Goal: Task Accomplishment & Management: Manage account settings

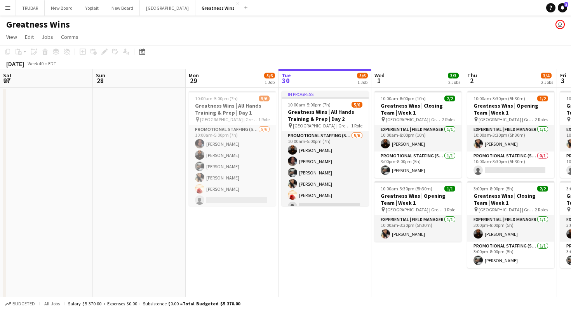
scroll to position [0, 186]
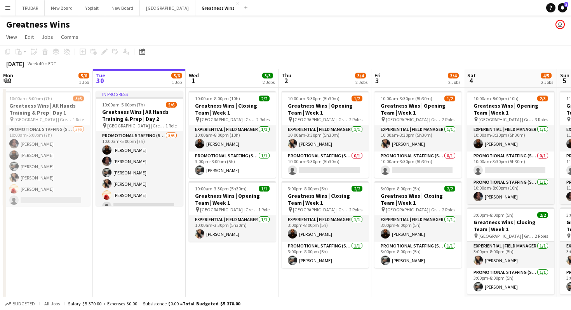
click at [153, 236] on app-date-cell "In progress 10:00am-5:00pm (7h) 5/6 Greatness Wins | All Hands Training & Prep …" at bounding box center [139, 200] width 93 height 224
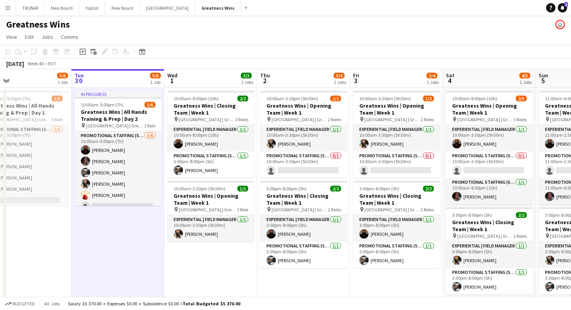
scroll to position [0, 208]
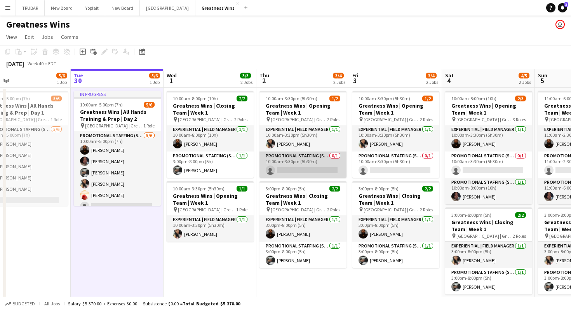
click at [307, 163] on app-card-role "Promotional Staffing (Sales Staff) 0/1 10:00am-3:30pm (5h30m) single-neutral-ac…" at bounding box center [303, 165] width 87 height 26
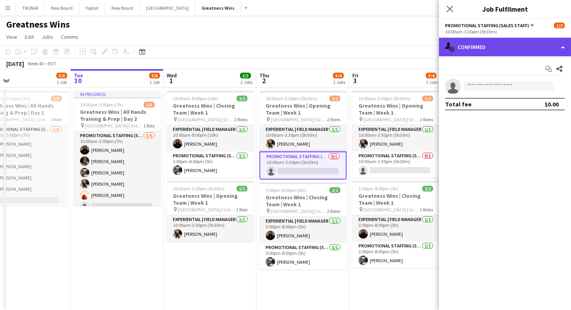
click at [545, 42] on div "single-neutral-actions-check-2 Confirmed" at bounding box center [505, 47] width 132 height 19
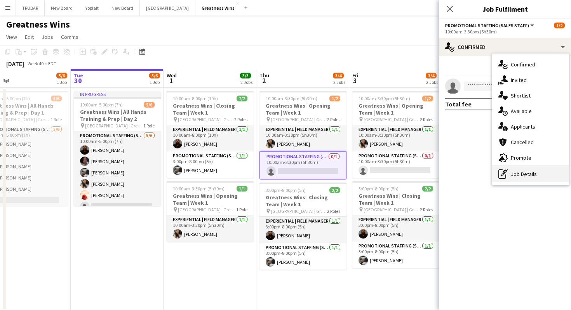
click at [524, 170] on div "pen-write Job Details" at bounding box center [531, 174] width 77 height 16
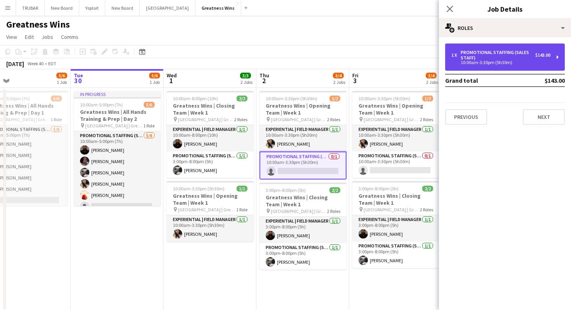
click at [485, 61] on div "10:00am-3:30pm (5h30m)" at bounding box center [501, 63] width 99 height 4
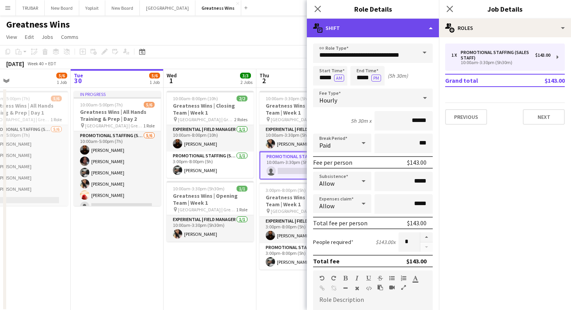
click at [429, 33] on div "multiple-actions-text Shift" at bounding box center [373, 28] width 132 height 19
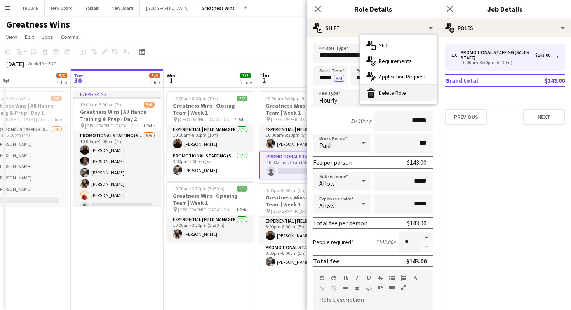
click at [400, 94] on div "bin-2 Delete Role" at bounding box center [398, 93] width 77 height 16
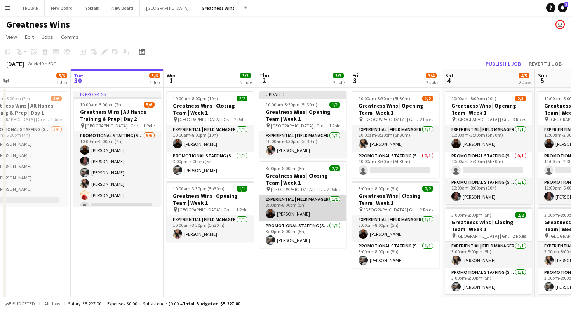
click at [311, 207] on app-card-role "Experiential | Field Manager [DATE] 3:00pm-8:00pm (5h) [PERSON_NAME]" at bounding box center [303, 208] width 87 height 26
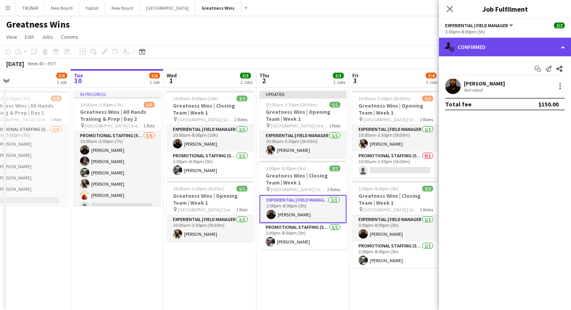
click at [496, 45] on div "single-neutral-actions-check-2 Confirmed" at bounding box center [505, 47] width 132 height 19
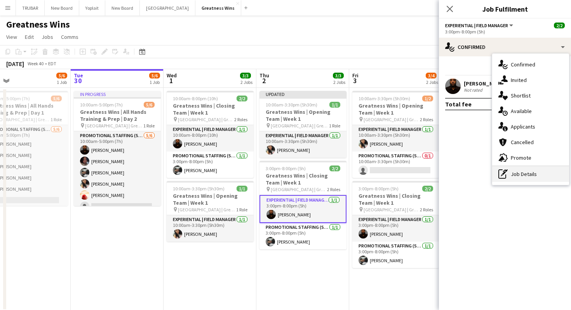
click at [505, 170] on icon at bounding box center [505, 171] width 5 height 3
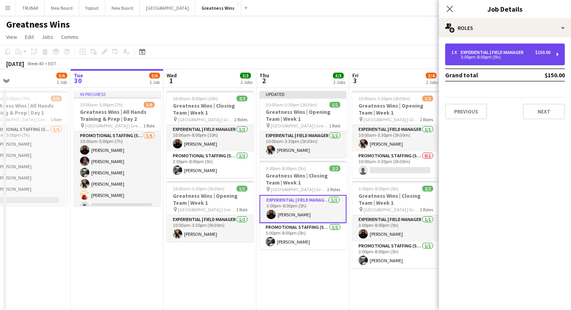
click at [491, 57] on div "3:00pm-8:00pm (5h)" at bounding box center [501, 57] width 99 height 4
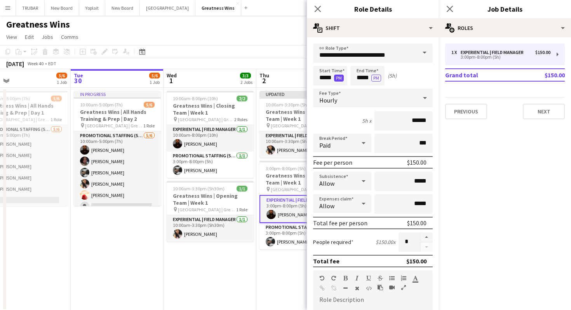
click at [337, 77] on button "PM" at bounding box center [339, 78] width 10 height 7
drag, startPoint x: 332, startPoint y: 76, endPoint x: 302, endPoint y: 76, distance: 29.9
click at [302, 76] on body "Menu Boards Boards Boards All jobs Status Workforce Workforce My Workforce Recr…" at bounding box center [285, 162] width 571 height 325
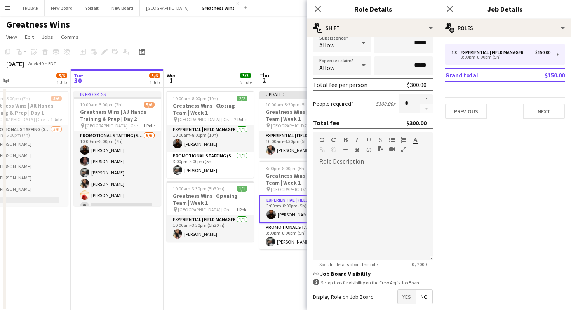
scroll to position [177, 0]
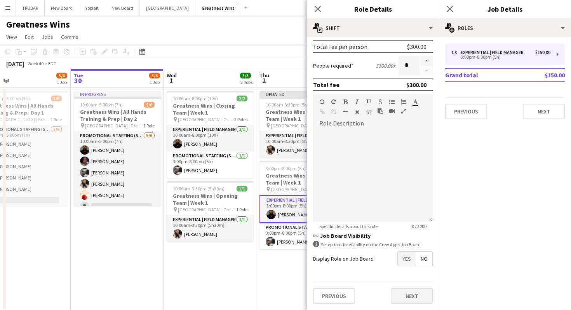
type input "*****"
click at [411, 297] on button "Next" at bounding box center [412, 296] width 42 height 16
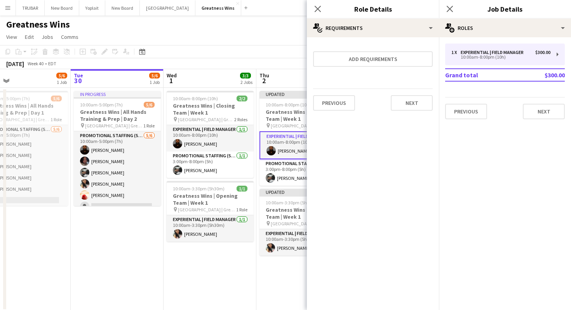
scroll to position [0, 0]
click at [552, 112] on button "Next" at bounding box center [544, 112] width 42 height 16
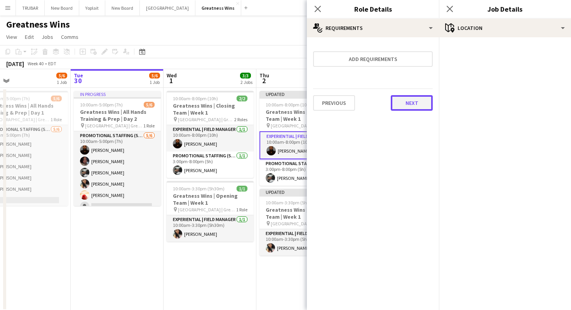
click at [423, 109] on button "Next" at bounding box center [412, 103] width 42 height 16
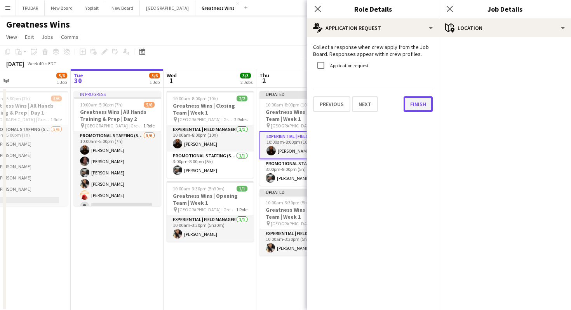
click at [419, 107] on button "Finish" at bounding box center [418, 104] width 29 height 16
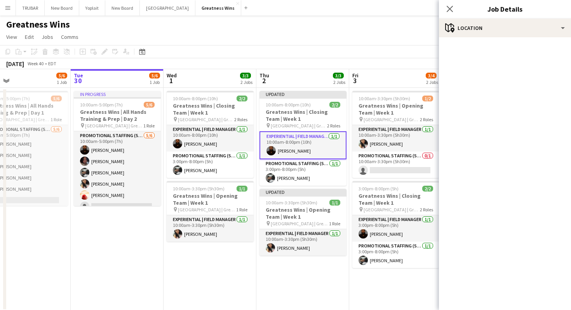
click at [333, 288] on app-date-cell "Updated 10:00am-8:00pm (10h) 2/2 Greatness Wins | Closing Team | Week 1 pin [GE…" at bounding box center [303, 200] width 93 height 224
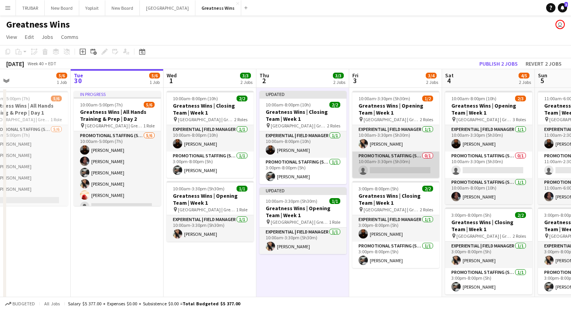
click at [400, 156] on app-card-role "Promotional Staffing (Sales Staff) 0/1 10:00am-3:30pm (5h30m) single-neutral-ac…" at bounding box center [396, 165] width 87 height 26
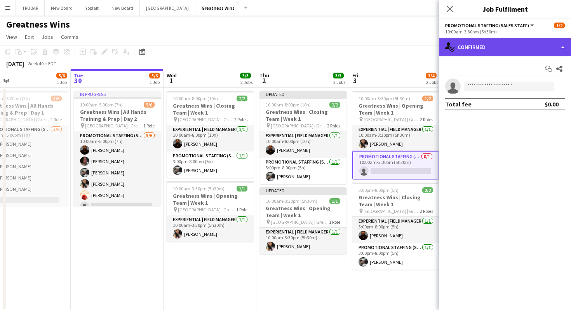
click at [481, 42] on div "single-neutral-actions-check-2 Confirmed" at bounding box center [505, 47] width 132 height 19
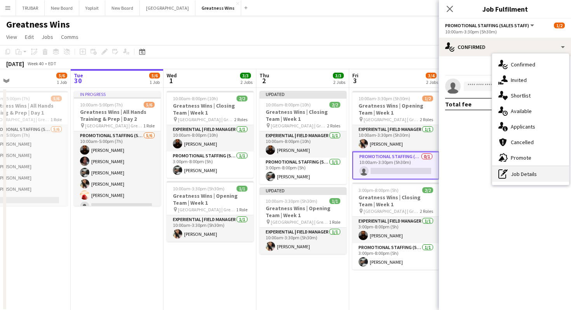
click at [509, 171] on div "pen-write Job Details" at bounding box center [531, 174] width 77 height 16
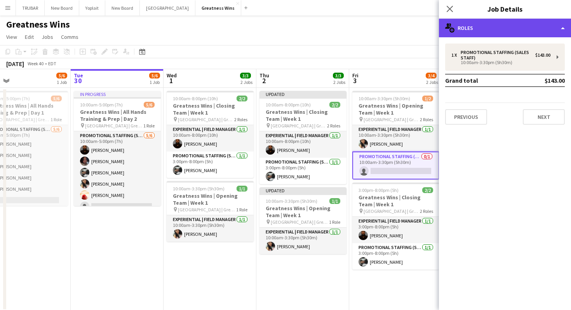
click at [553, 31] on div "multiple-users-add Roles" at bounding box center [505, 28] width 132 height 19
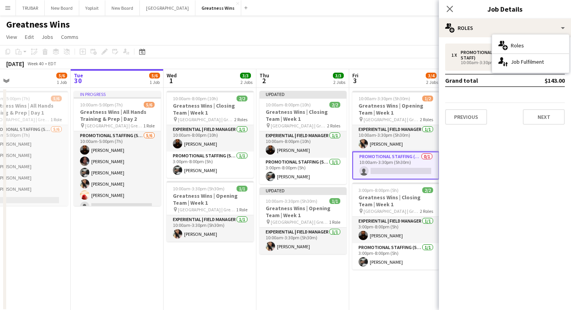
click at [469, 96] on div "1 x Promotional Staffing (Sales Staff) $143.00 10:00am-3:30pm (5h30m) Grand tot…" at bounding box center [505, 84] width 132 height 81
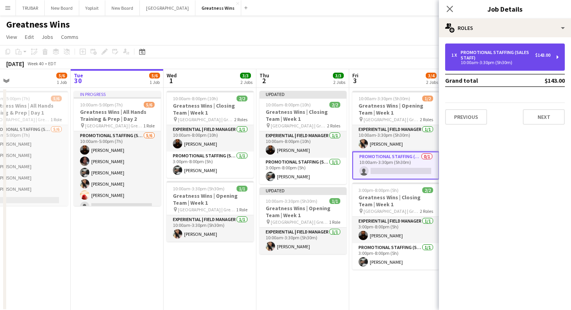
click at [484, 69] on div "1 x Promotional Staffing (Sales Staff) $143.00 10:00am-3:30pm (5h30m)" at bounding box center [506, 57] width 120 height 27
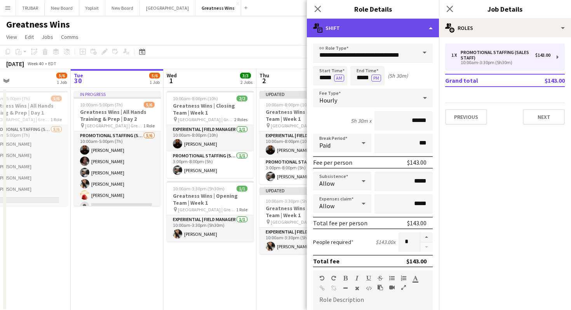
click at [428, 24] on div "multiple-actions-text Shift" at bounding box center [373, 28] width 132 height 19
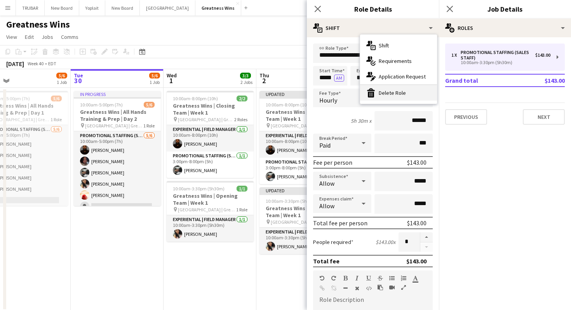
click at [403, 91] on div "bin-2 Delete Role" at bounding box center [398, 93] width 77 height 16
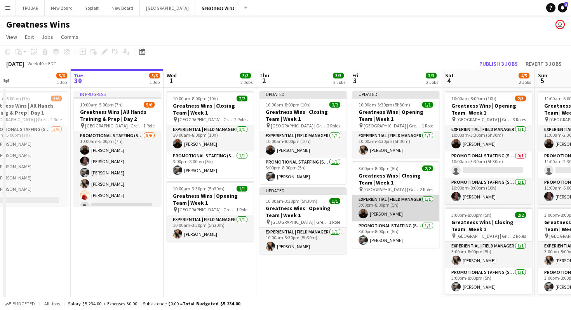
click at [393, 211] on app-card-role "Experiential | Field Manager [DATE] 3:00pm-8:00pm (5h) [PERSON_NAME]" at bounding box center [396, 208] width 87 height 26
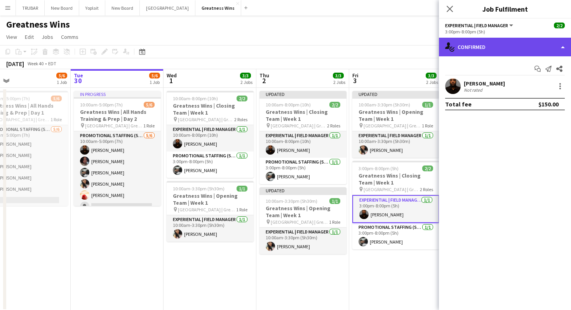
click at [476, 53] on div "single-neutral-actions-check-2 Confirmed" at bounding box center [505, 47] width 132 height 19
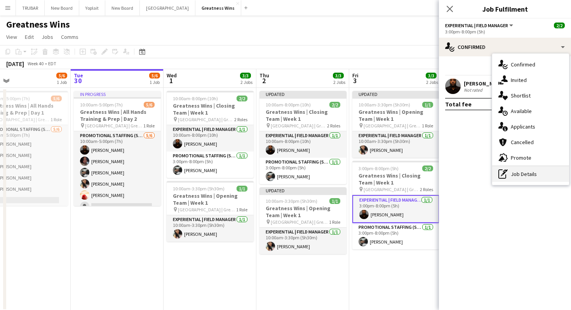
click at [509, 171] on div "pen-write Job Details" at bounding box center [531, 174] width 77 height 16
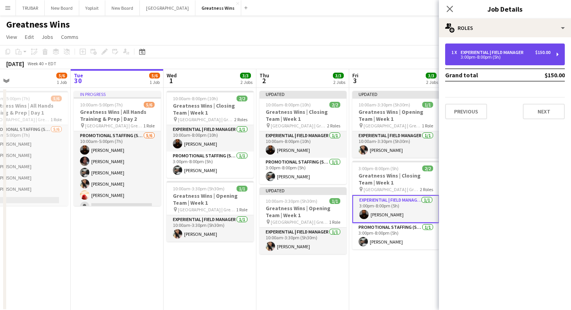
click at [482, 56] on div "3:00pm-8:00pm (5h)" at bounding box center [501, 57] width 99 height 4
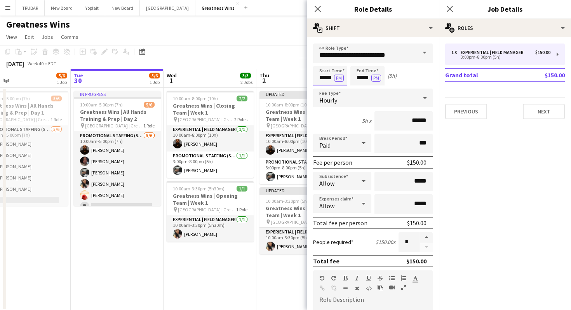
click at [333, 76] on input "*****" at bounding box center [330, 75] width 34 height 19
type input "*****"
click at [337, 79] on button "PM" at bounding box center [339, 78] width 10 height 7
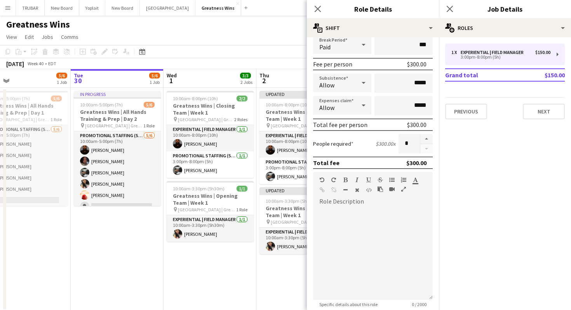
scroll to position [177, 0]
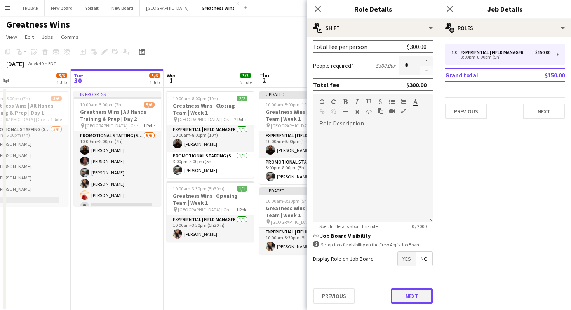
click at [409, 292] on button "Next" at bounding box center [412, 296] width 42 height 16
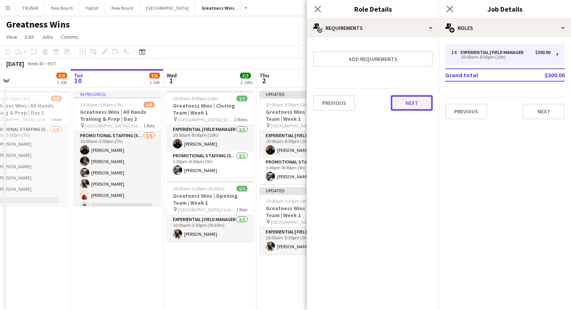
click at [410, 104] on button "Next" at bounding box center [412, 103] width 42 height 16
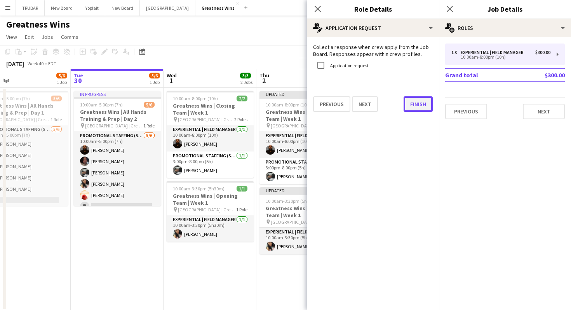
click at [412, 103] on button "Finish" at bounding box center [418, 104] width 29 height 16
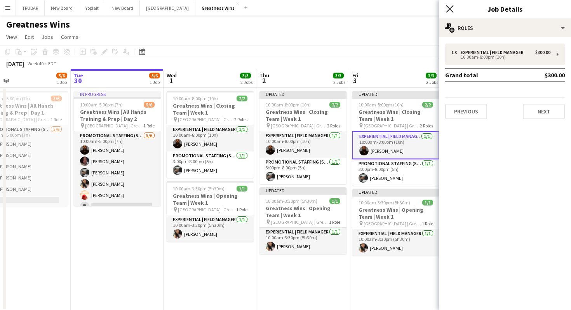
click at [449, 6] on icon "Close pop-in" at bounding box center [449, 8] width 7 height 7
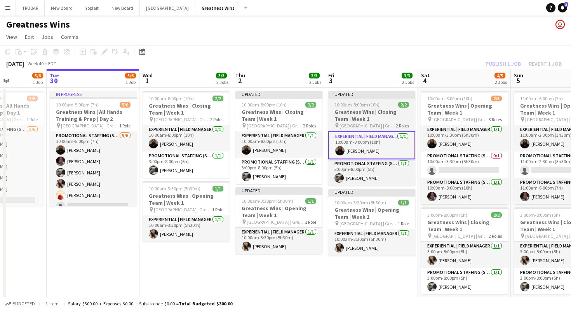
scroll to position [0, 231]
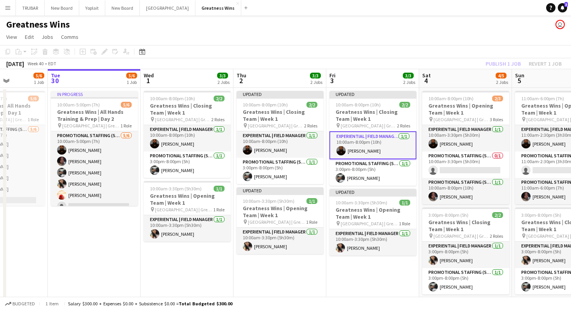
click at [404, 34] on app-page-menu "View Day view expanded Day view collapsed Month view Date picker Jump to [DATE]…" at bounding box center [285, 37] width 571 height 15
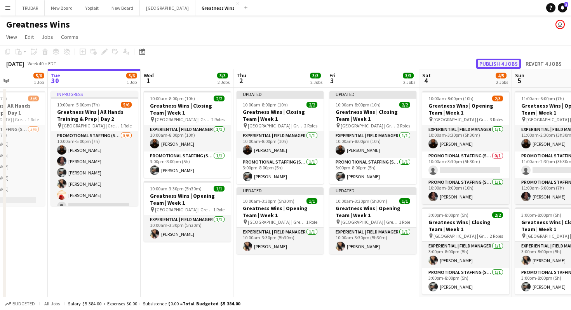
click at [500, 63] on button "Publish 4 jobs" at bounding box center [499, 64] width 45 height 10
